Goal: Browse casually

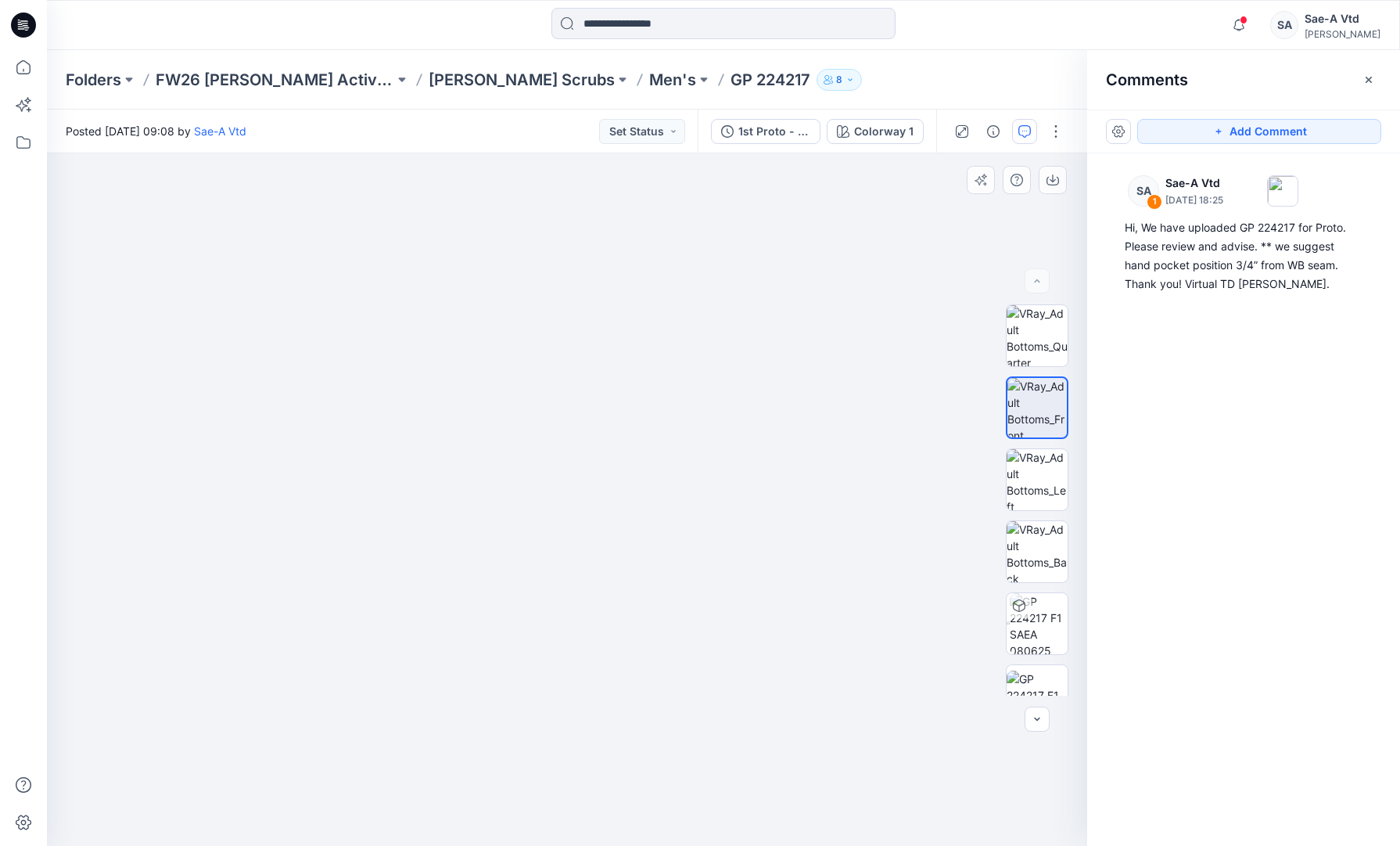
drag, startPoint x: 557, startPoint y: 233, endPoint x: 548, endPoint y: 513, distance: 280.1
click at [548, 529] on img at bounding box center [557, 481] width 1367 height 726
click at [1035, 345] on img at bounding box center [1037, 335] width 61 height 61
click at [1025, 487] on img at bounding box center [1037, 479] width 61 height 61
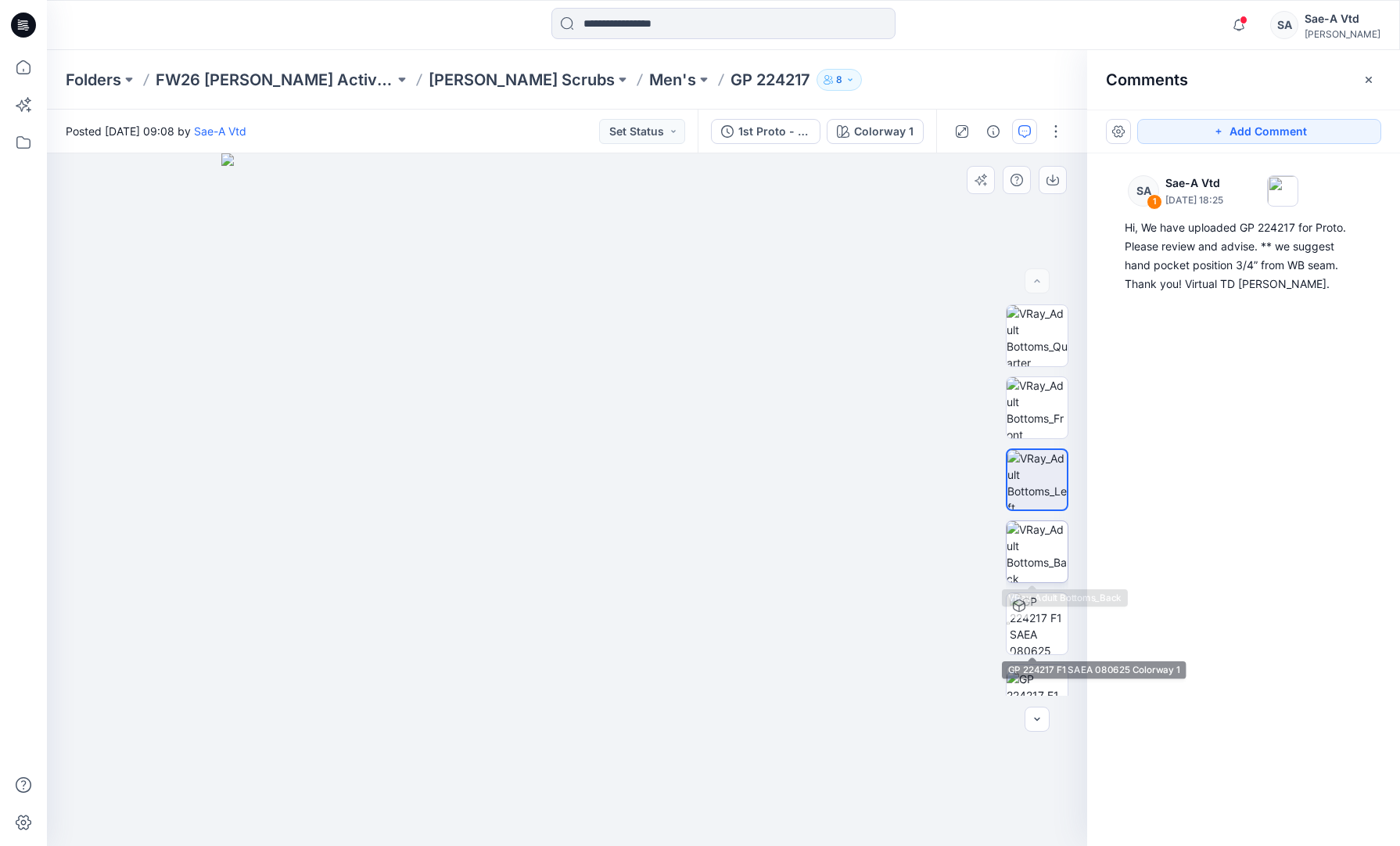
click at [1041, 546] on img at bounding box center [1037, 551] width 61 height 61
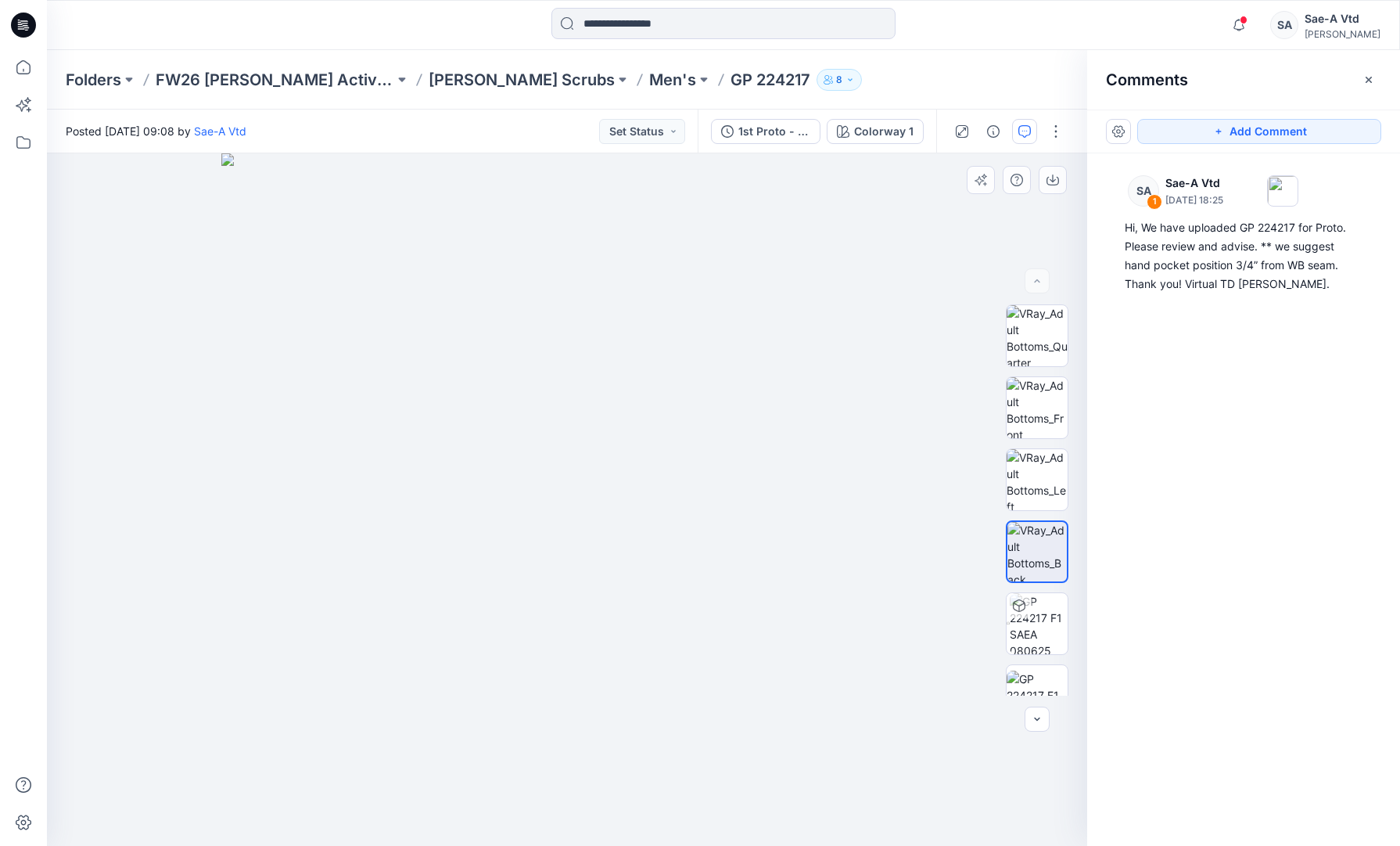
click at [563, 814] on img at bounding box center [567, 500] width 692 height 693
click at [1013, 334] on img at bounding box center [1037, 335] width 61 height 61
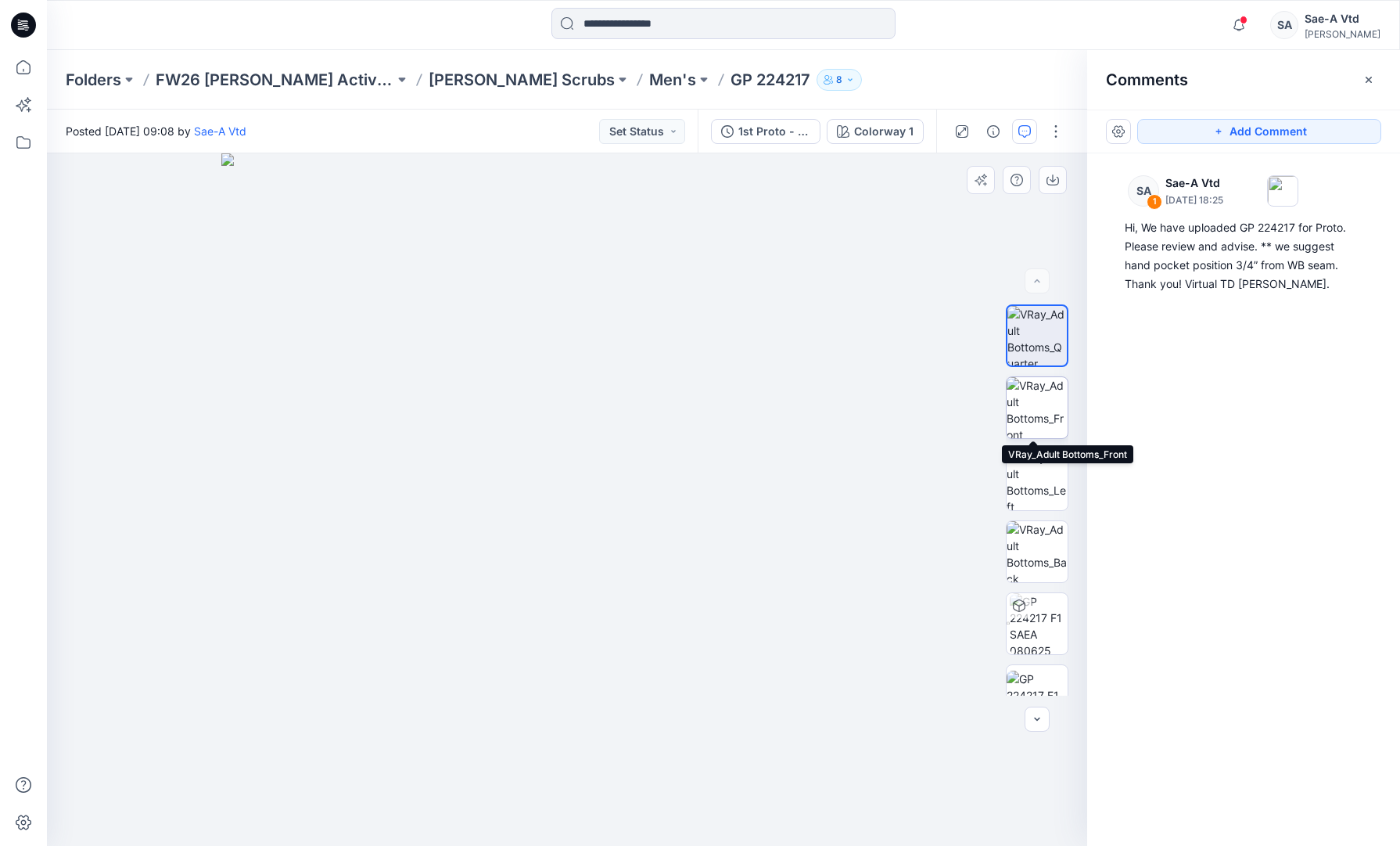
click at [1025, 389] on img at bounding box center [1037, 407] width 61 height 61
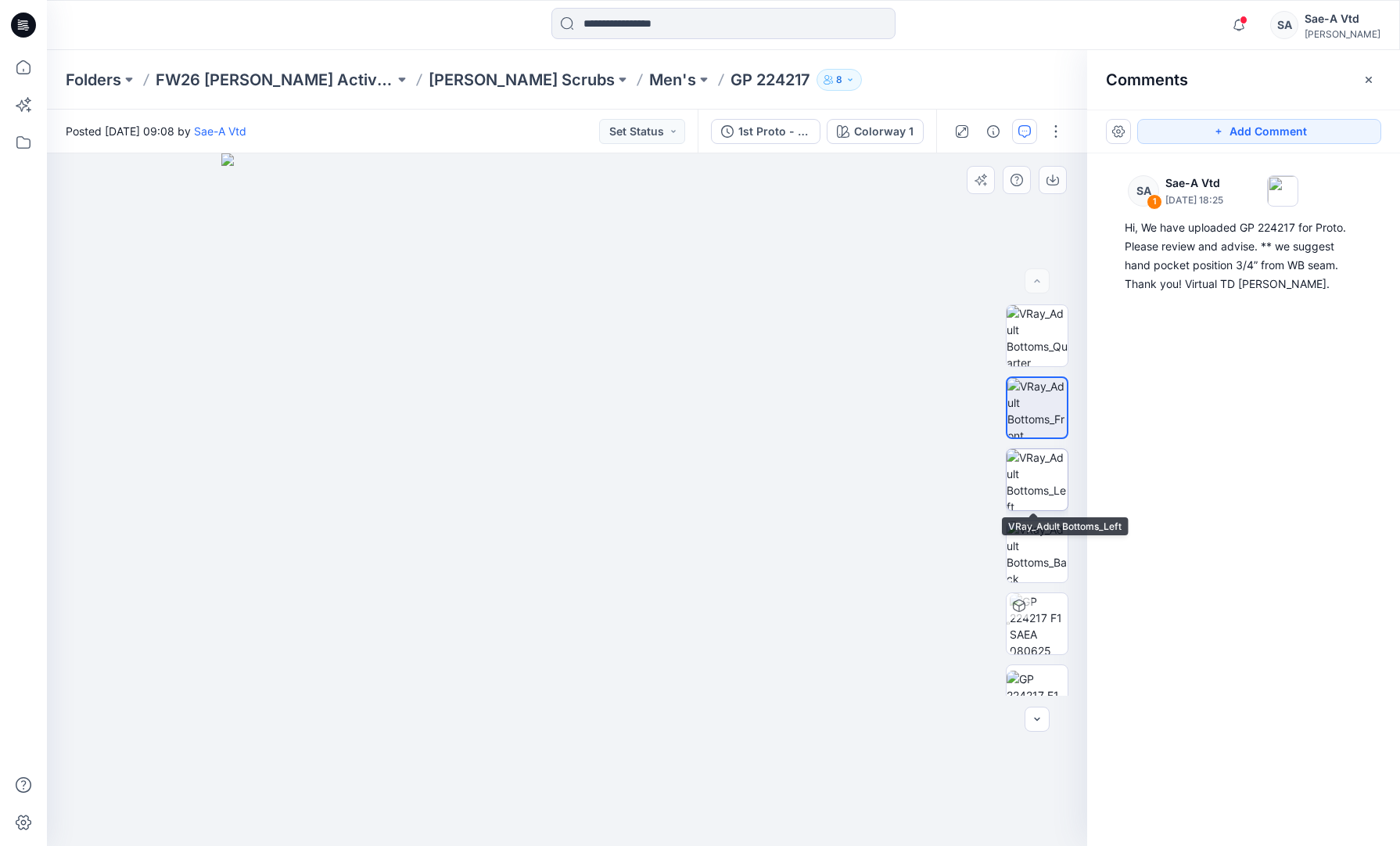
click at [1026, 469] on img at bounding box center [1037, 479] width 61 height 61
click at [1041, 535] on img at bounding box center [1037, 551] width 61 height 61
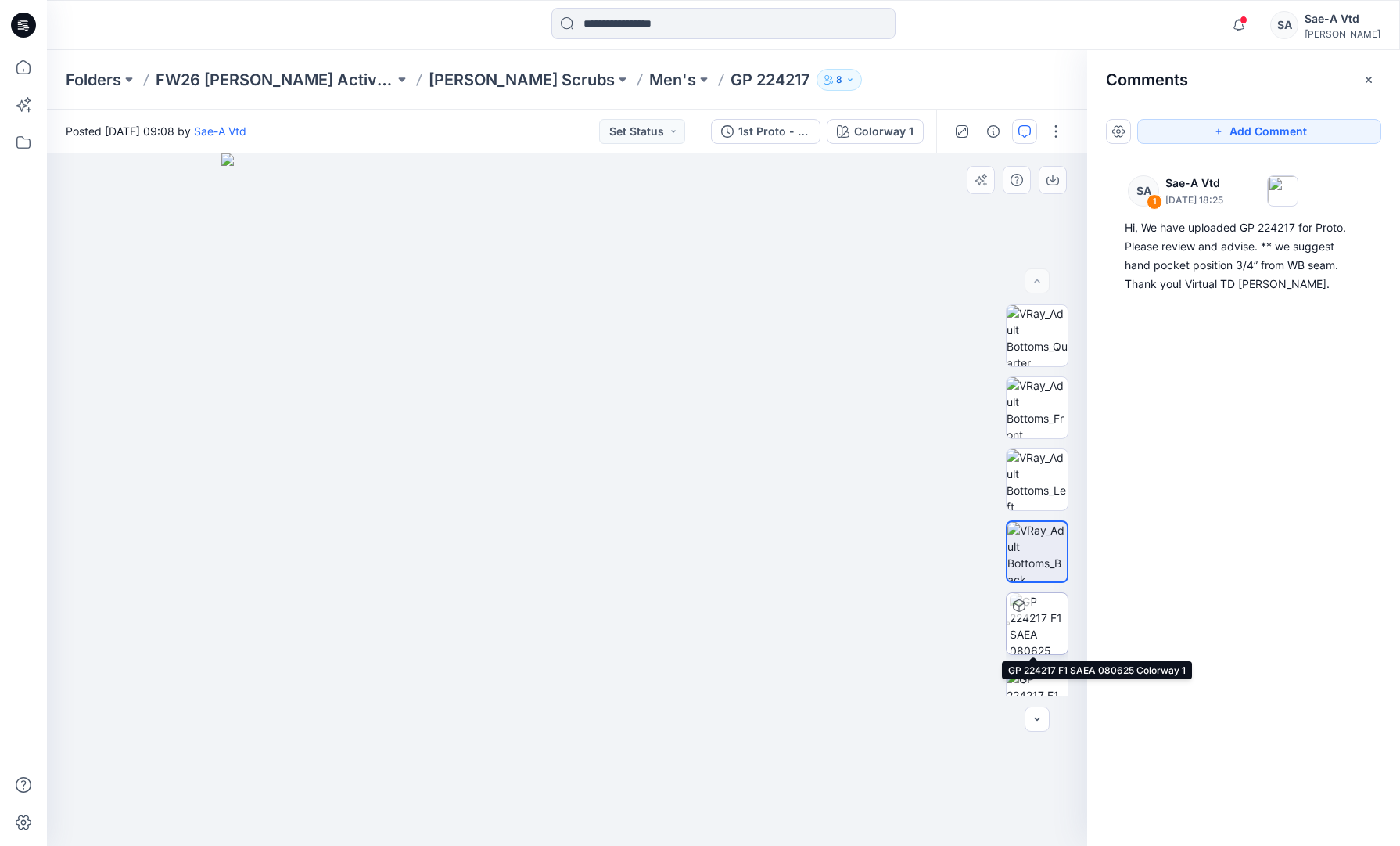
drag, startPoint x: 1043, startPoint y: 619, endPoint x: 964, endPoint y: 615, distance: 79.1
click at [1042, 620] on img at bounding box center [1037, 623] width 58 height 61
click at [1043, 623] on img at bounding box center [1038, 623] width 57 height 59
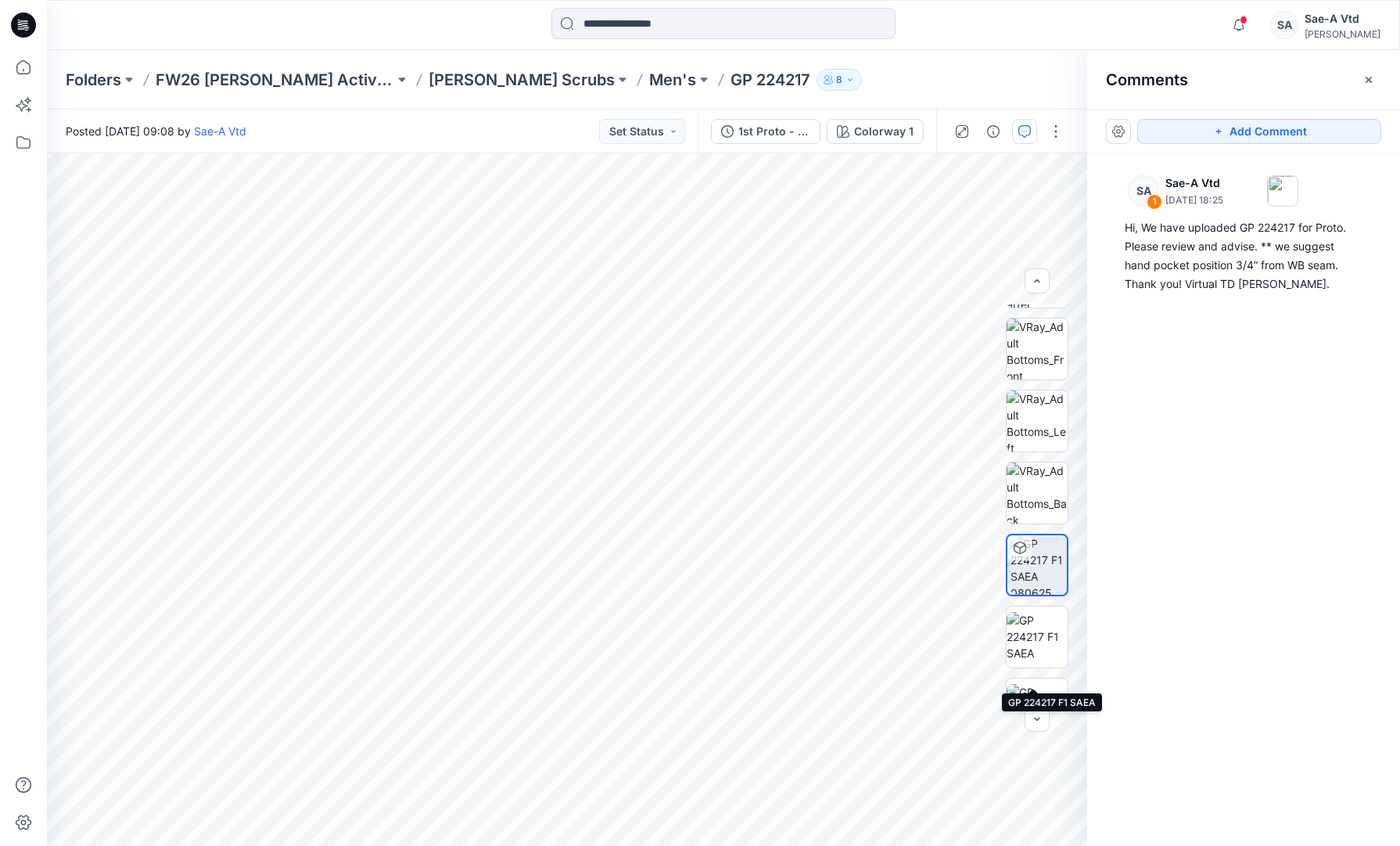
scroll to position [19, 0]
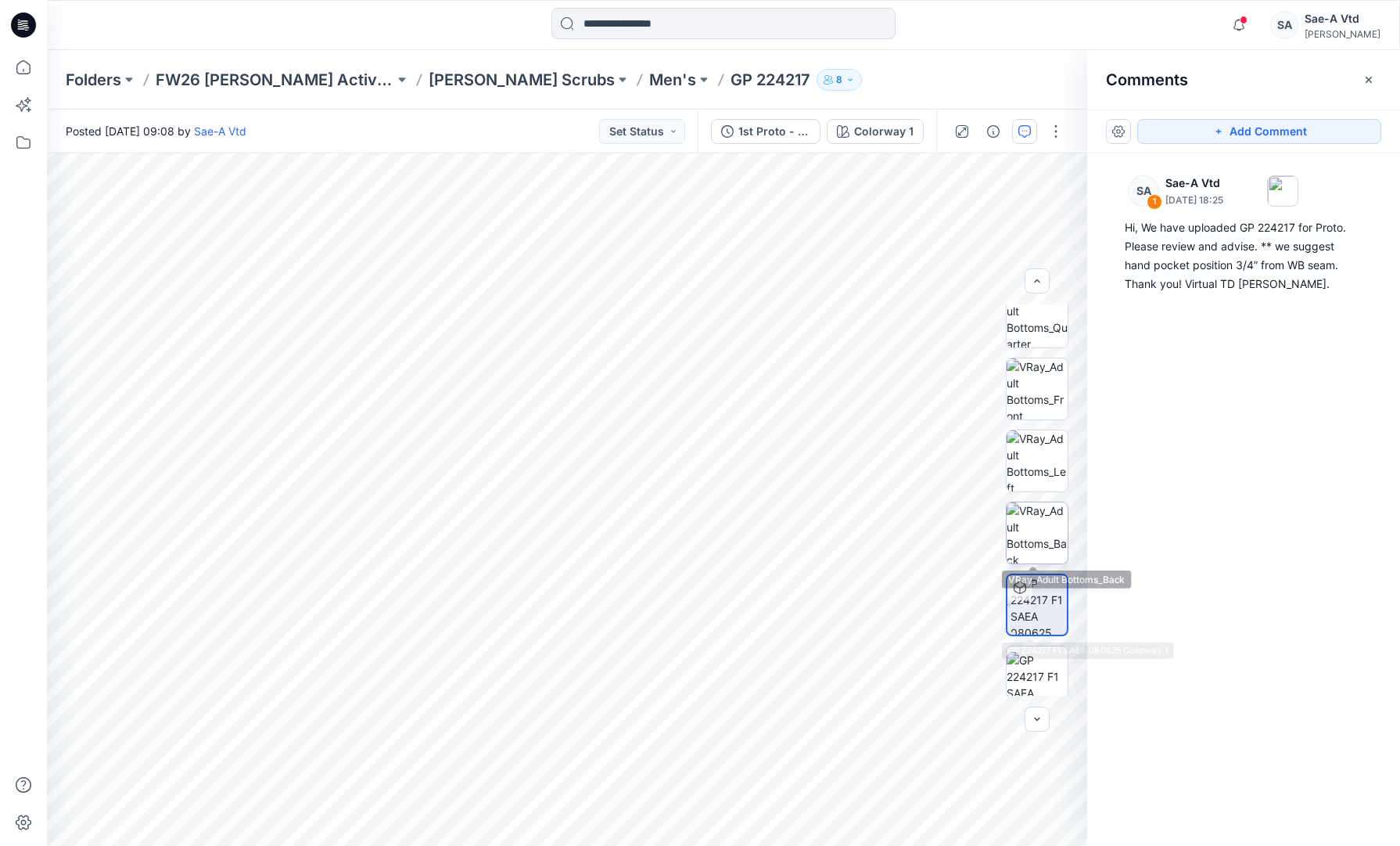
click at [1021, 535] on img at bounding box center [1037, 533] width 61 height 61
click at [1027, 485] on img at bounding box center [1037, 460] width 61 height 61
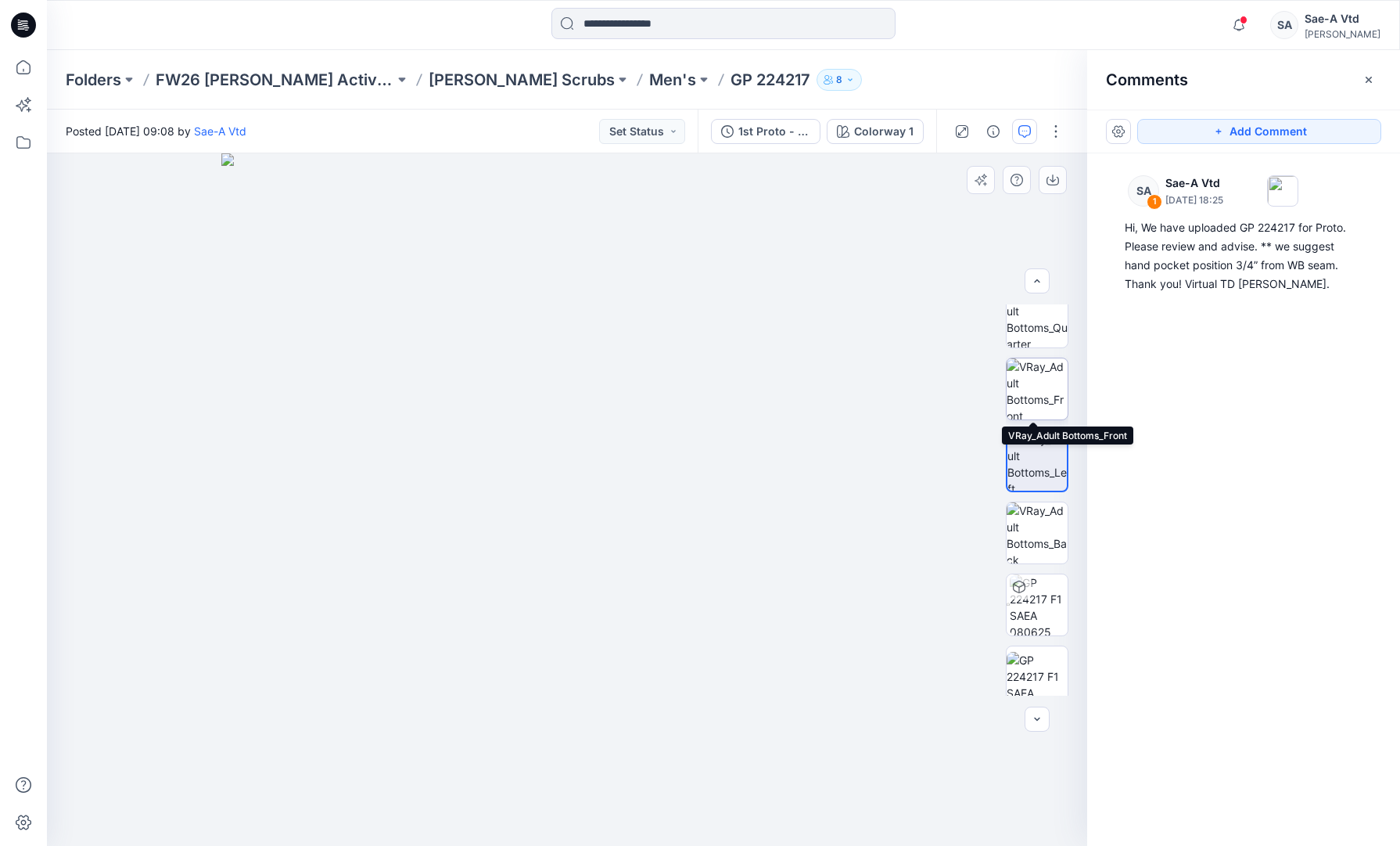
click at [1035, 397] on img at bounding box center [1037, 388] width 61 height 61
click at [1039, 325] on img at bounding box center [1037, 316] width 61 height 61
